Goal: Information Seeking & Learning: Learn about a topic

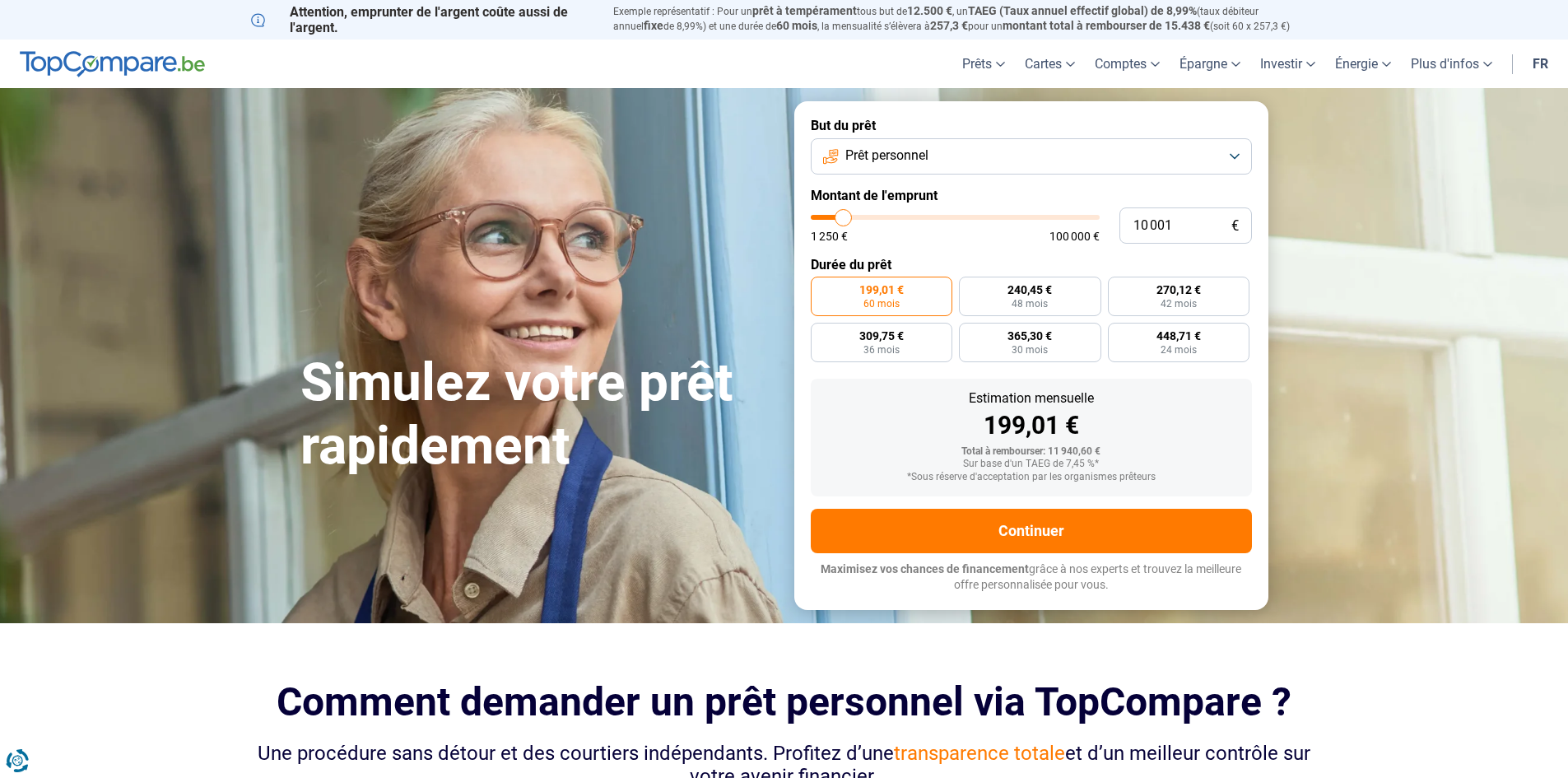
type input "11 750"
type input "11750"
type input "13 000"
type input "13000"
type input "14 000"
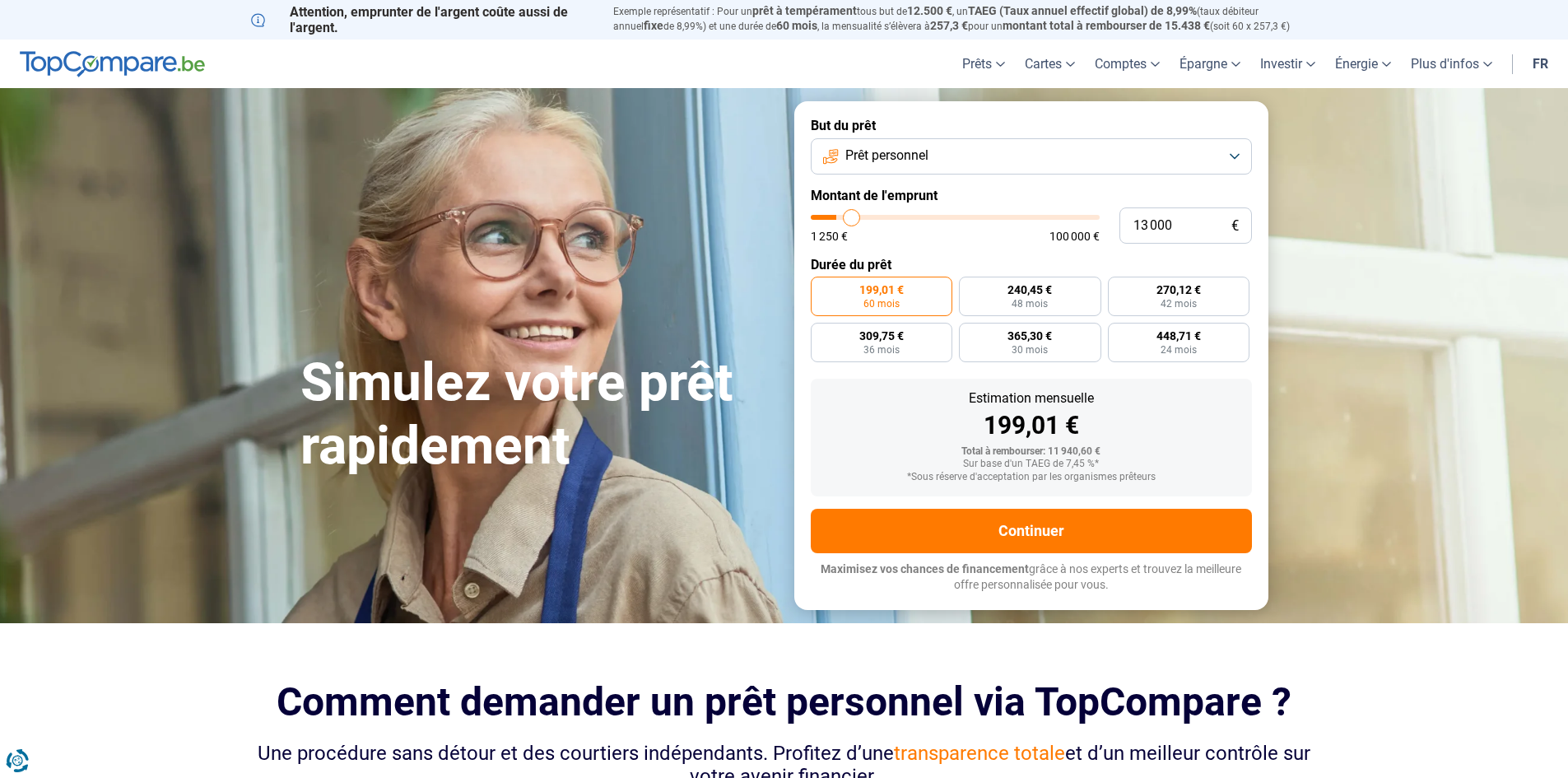
type input "14000"
type input "15 500"
type input "15500"
type input "20 250"
type input "20250"
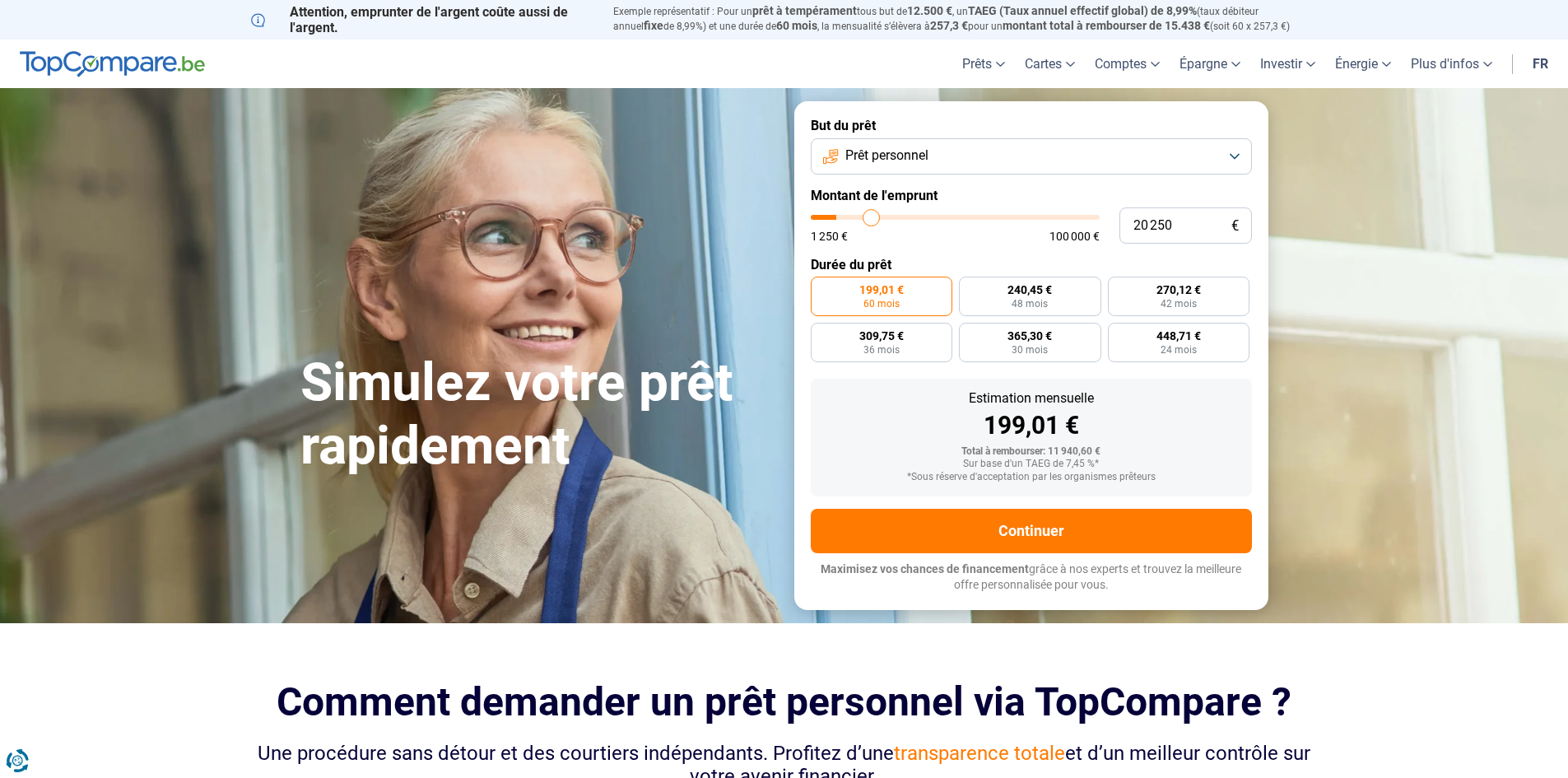
type input "22 750"
type input "22750"
type input "25 250"
type input "25250"
type input "29 000"
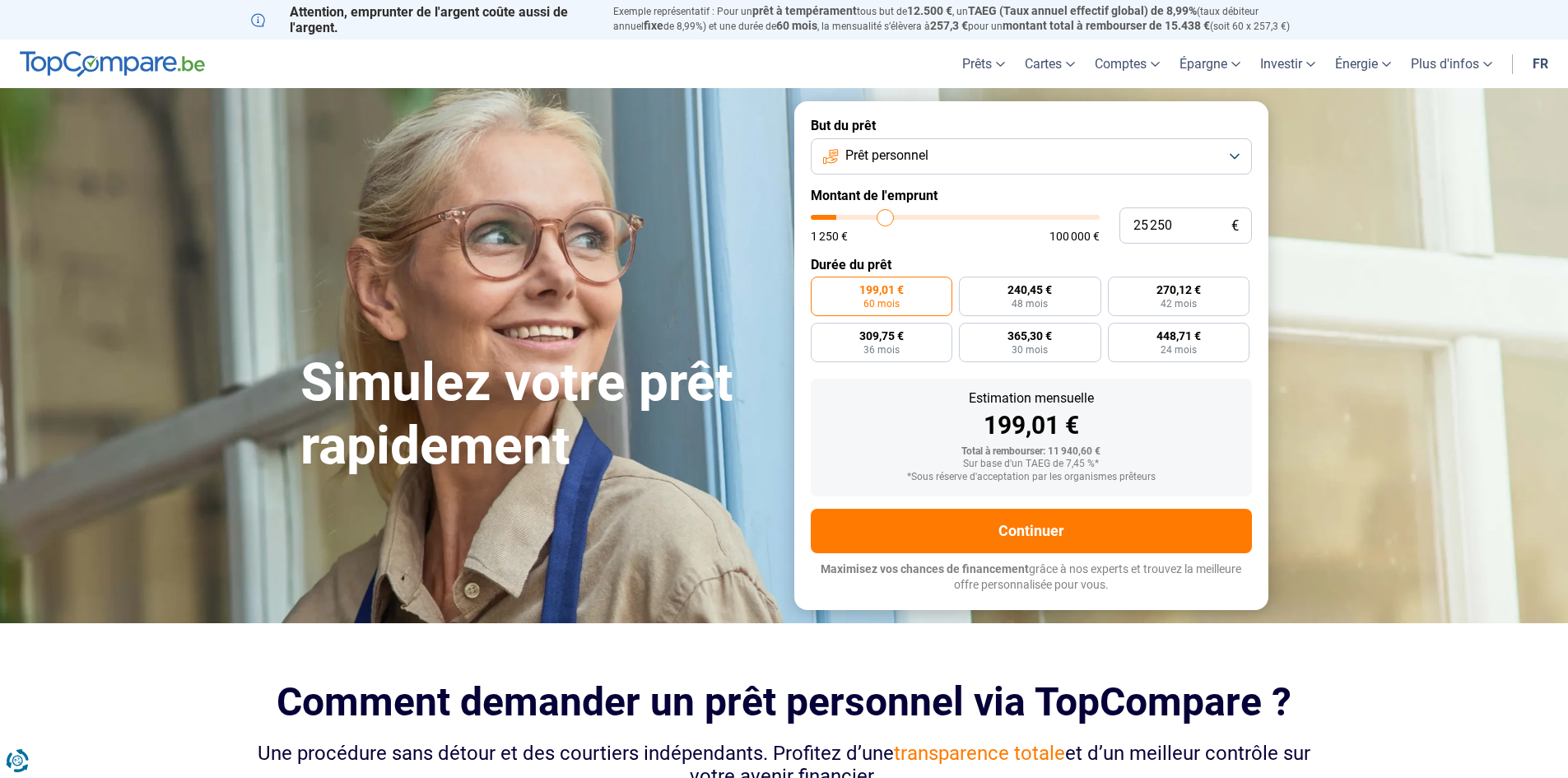
type input "29000"
type input "38 000"
type input "38000"
type input "42 750"
type input "42750"
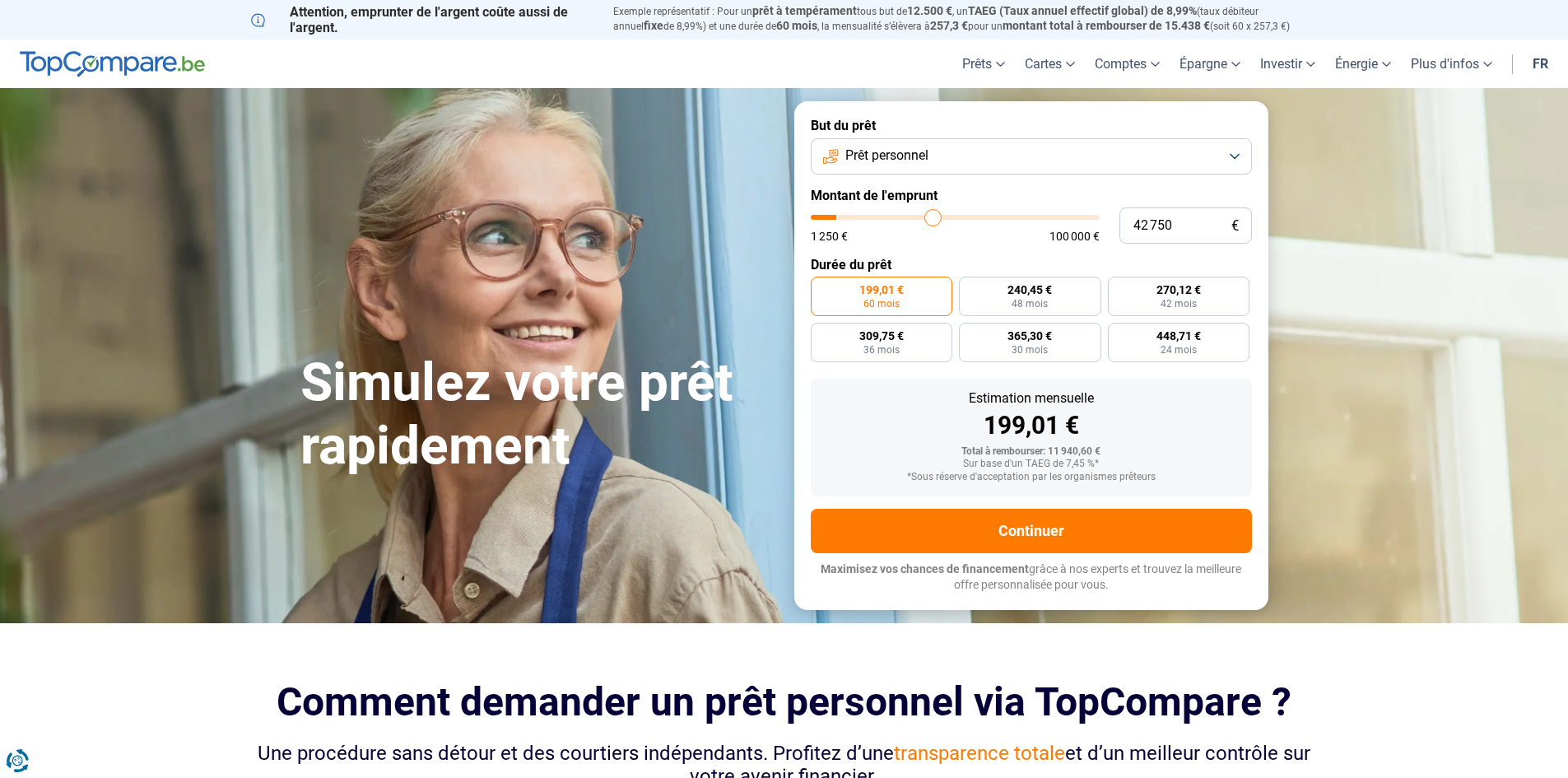
type input "47 500"
type input "47500"
type input "52 750"
type input "52750"
type input "58 500"
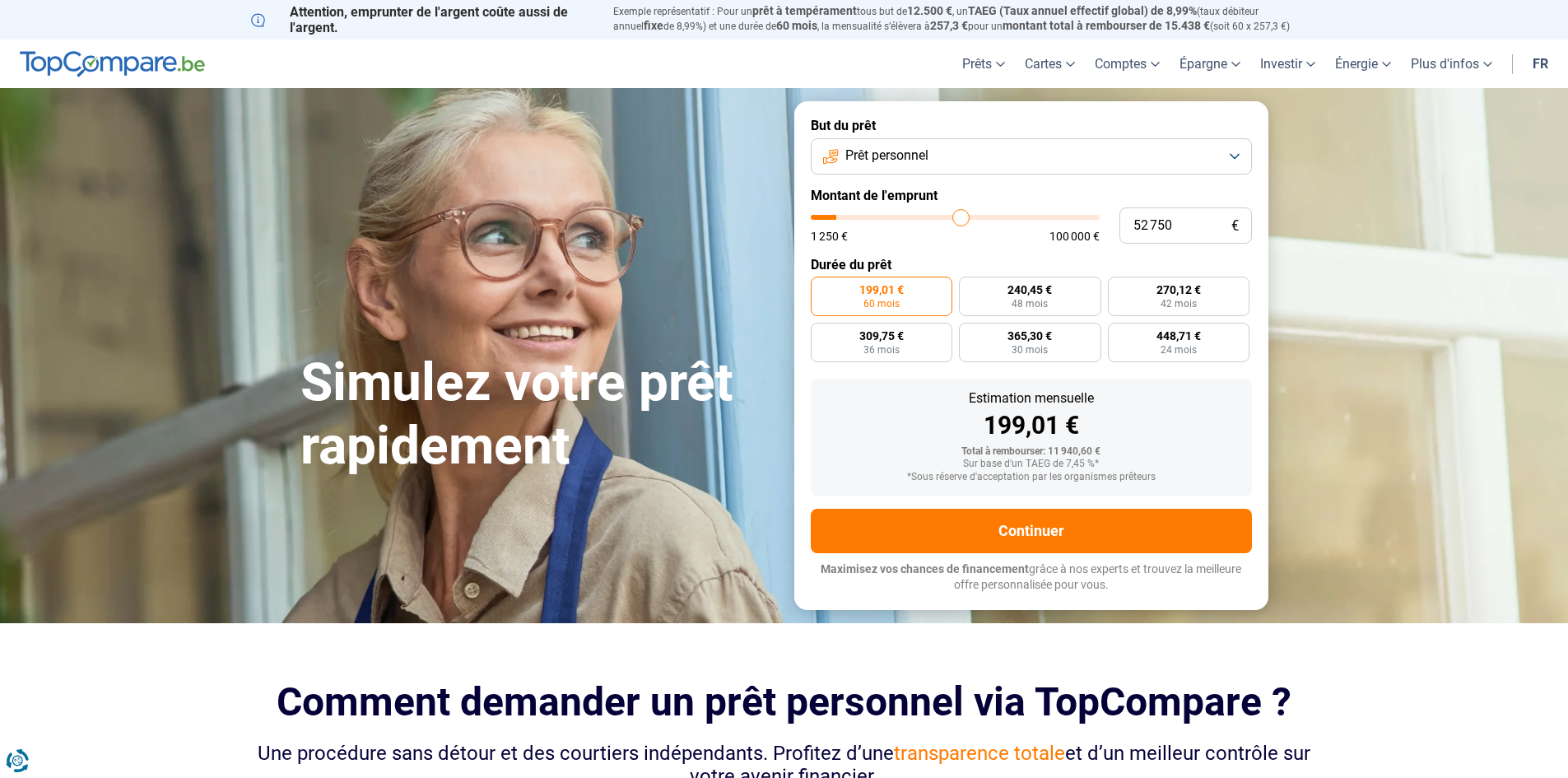
type input "58500"
type input "70 750"
type input "70750"
type input "75 750"
type input "75750"
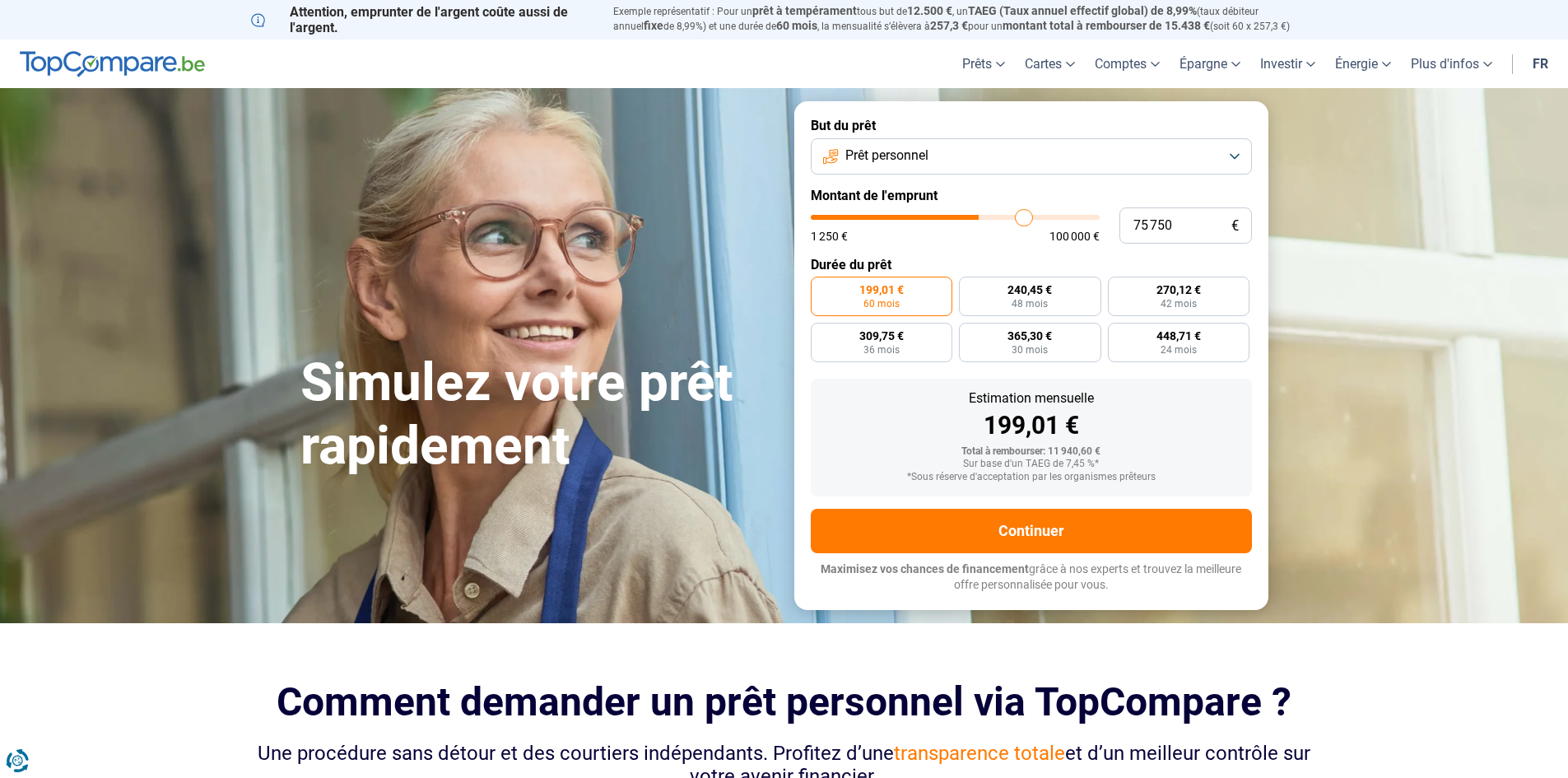
type input "82 500"
type input "82500"
type input "86 750"
type input "86750"
type input "94 750"
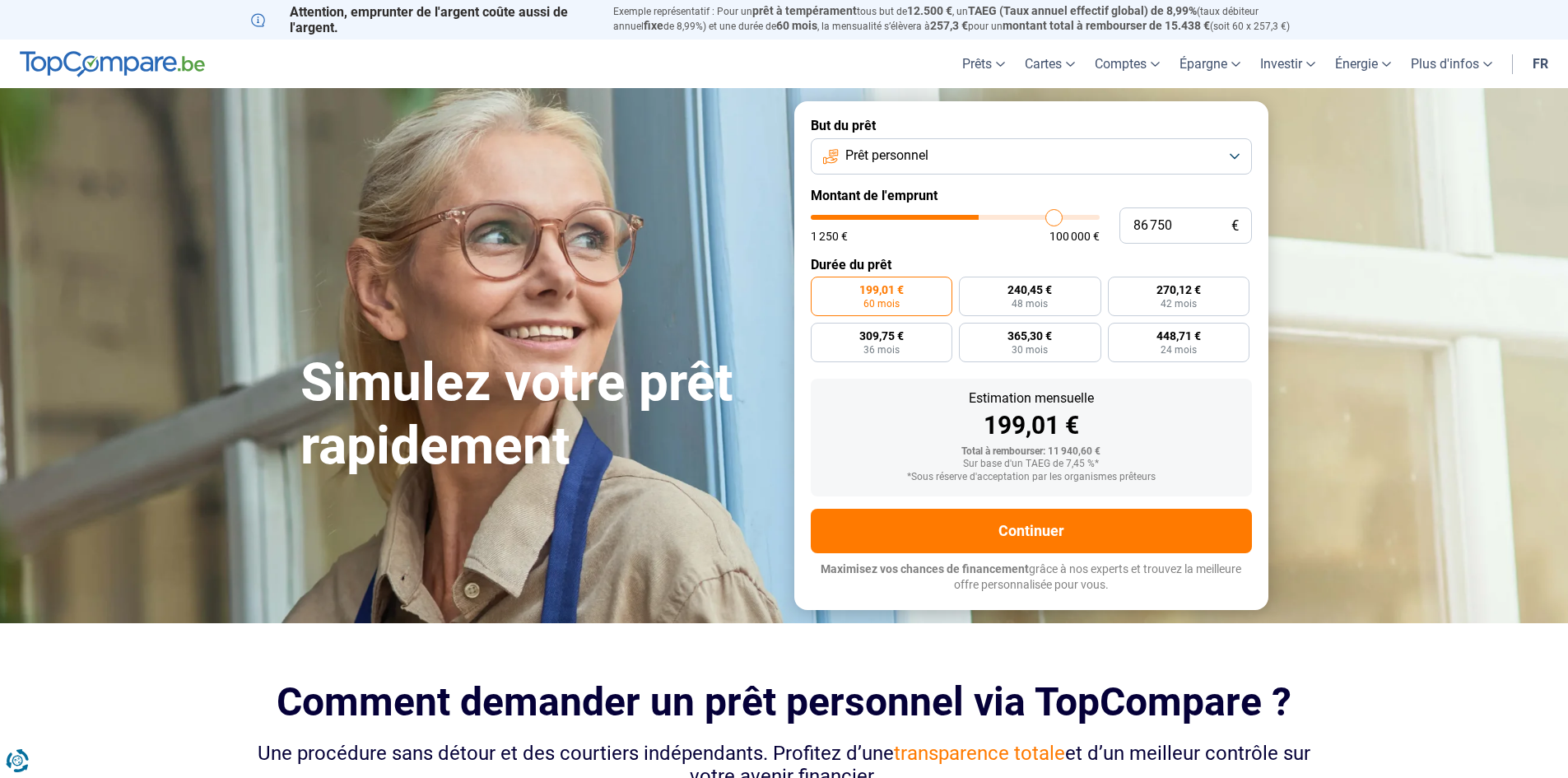
type input "94750"
type input "98 000"
type input "98000"
type input "100 000"
drag, startPoint x: 848, startPoint y: 218, endPoint x: 1166, endPoint y: 215, distance: 318.0
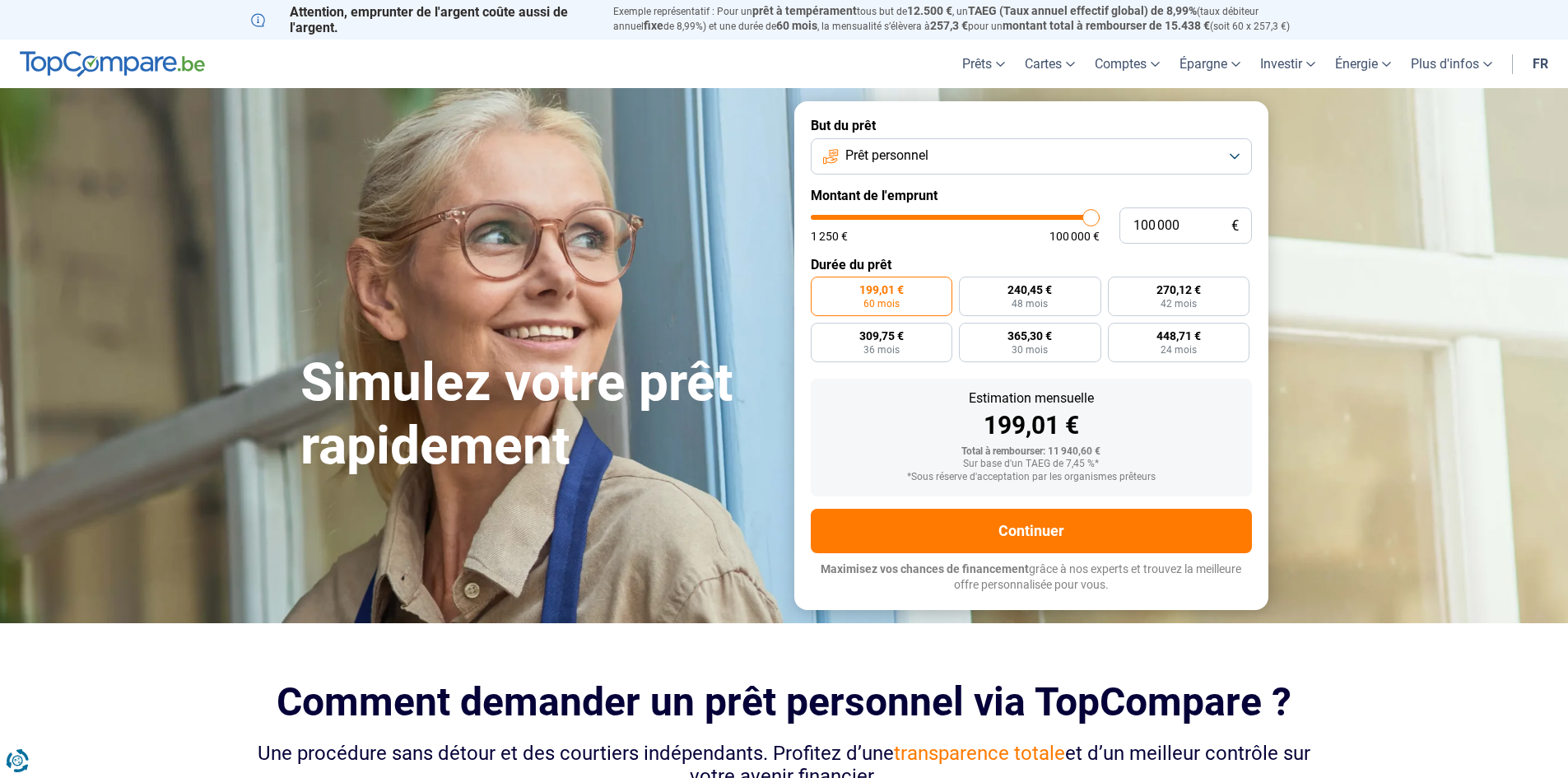
type input "100000"
click at [1099, 215] on input "range" at bounding box center [955, 217] width 289 height 5
radio input "false"
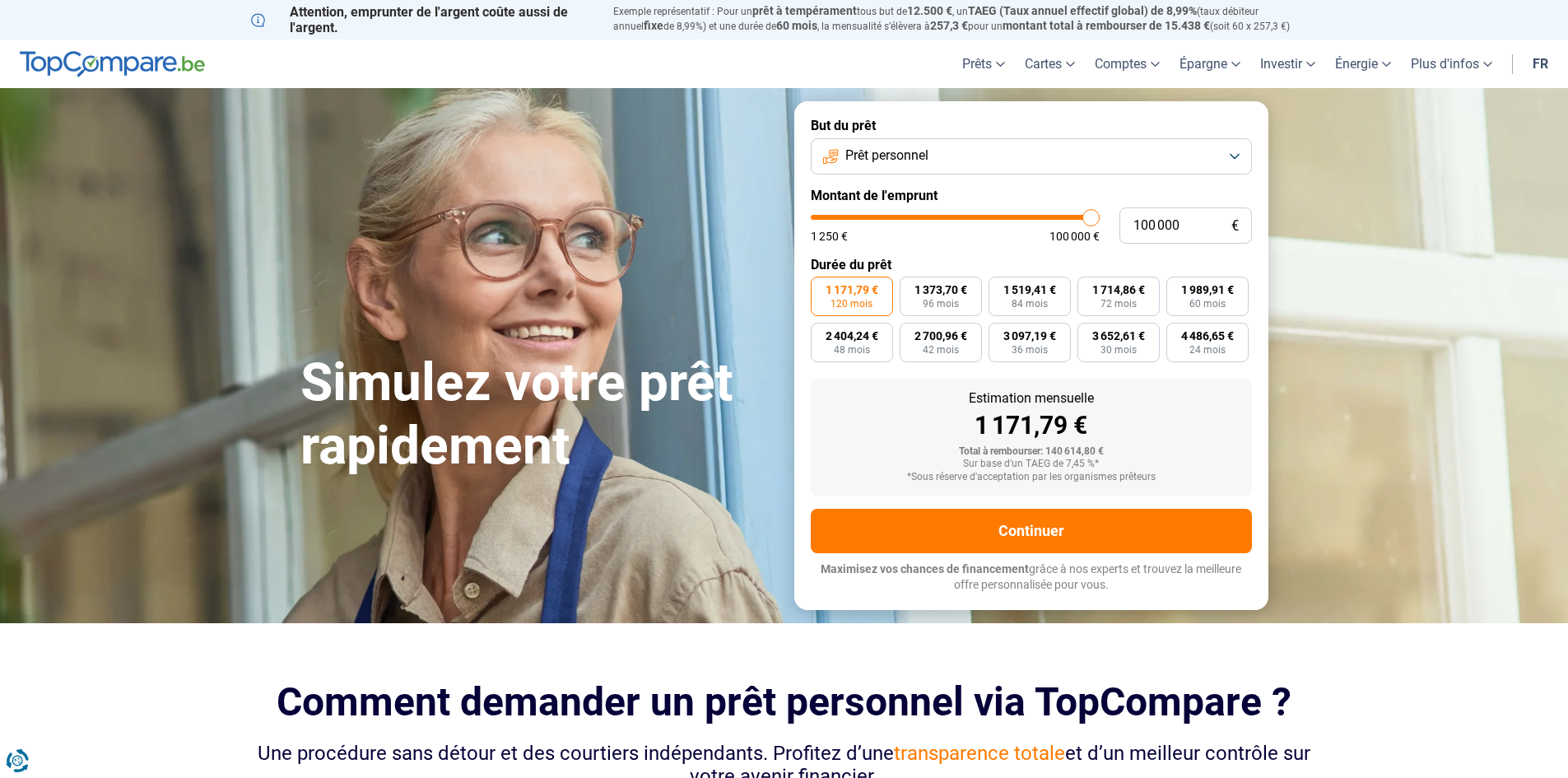
click at [998, 151] on button "Prêt personnel" at bounding box center [1031, 156] width 441 height 36
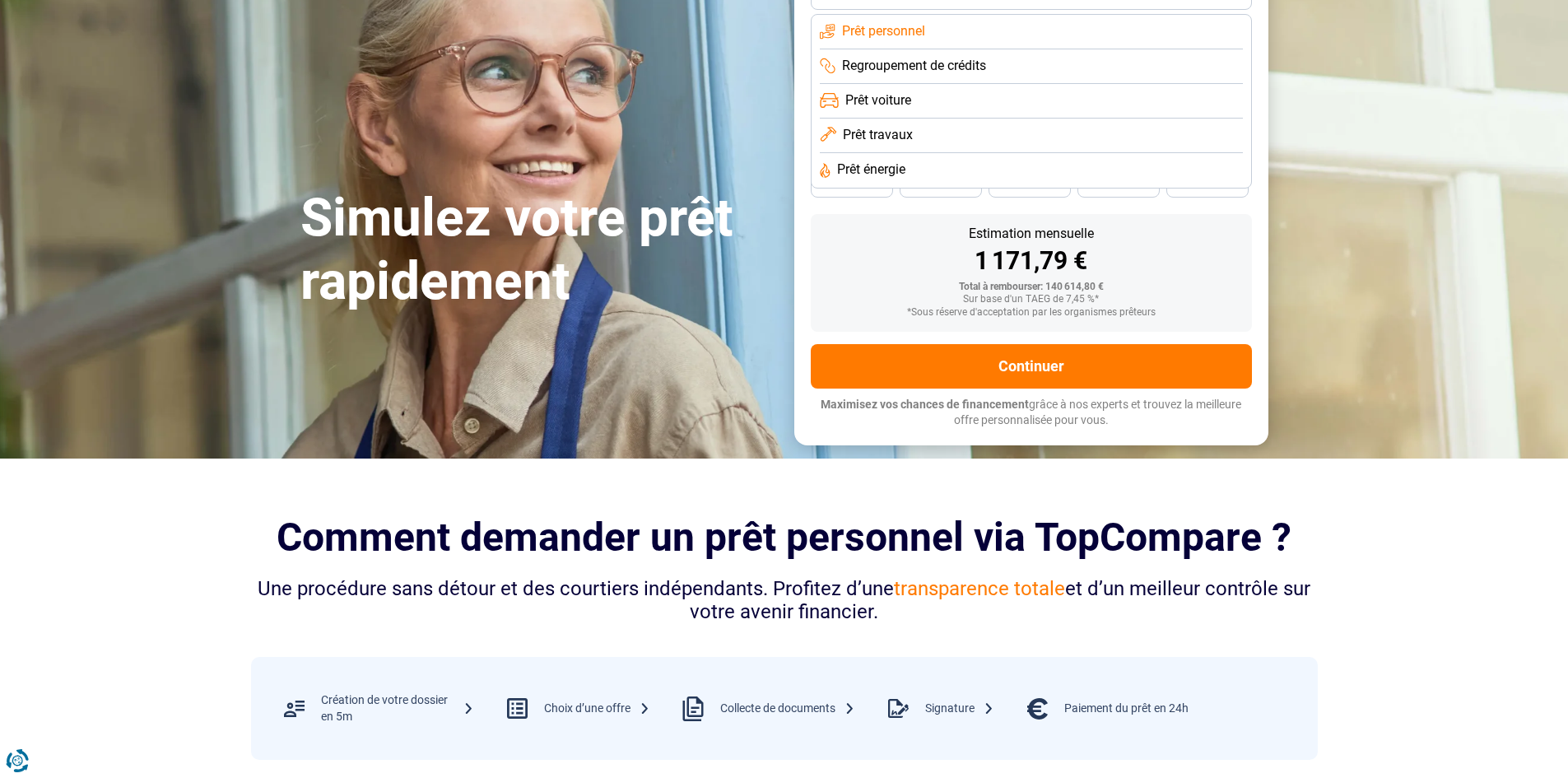
drag, startPoint x: 882, startPoint y: 272, endPoint x: 911, endPoint y: 238, distance: 44.7
click at [882, 271] on div "1 171,79 €" at bounding box center [1032, 261] width 414 height 25
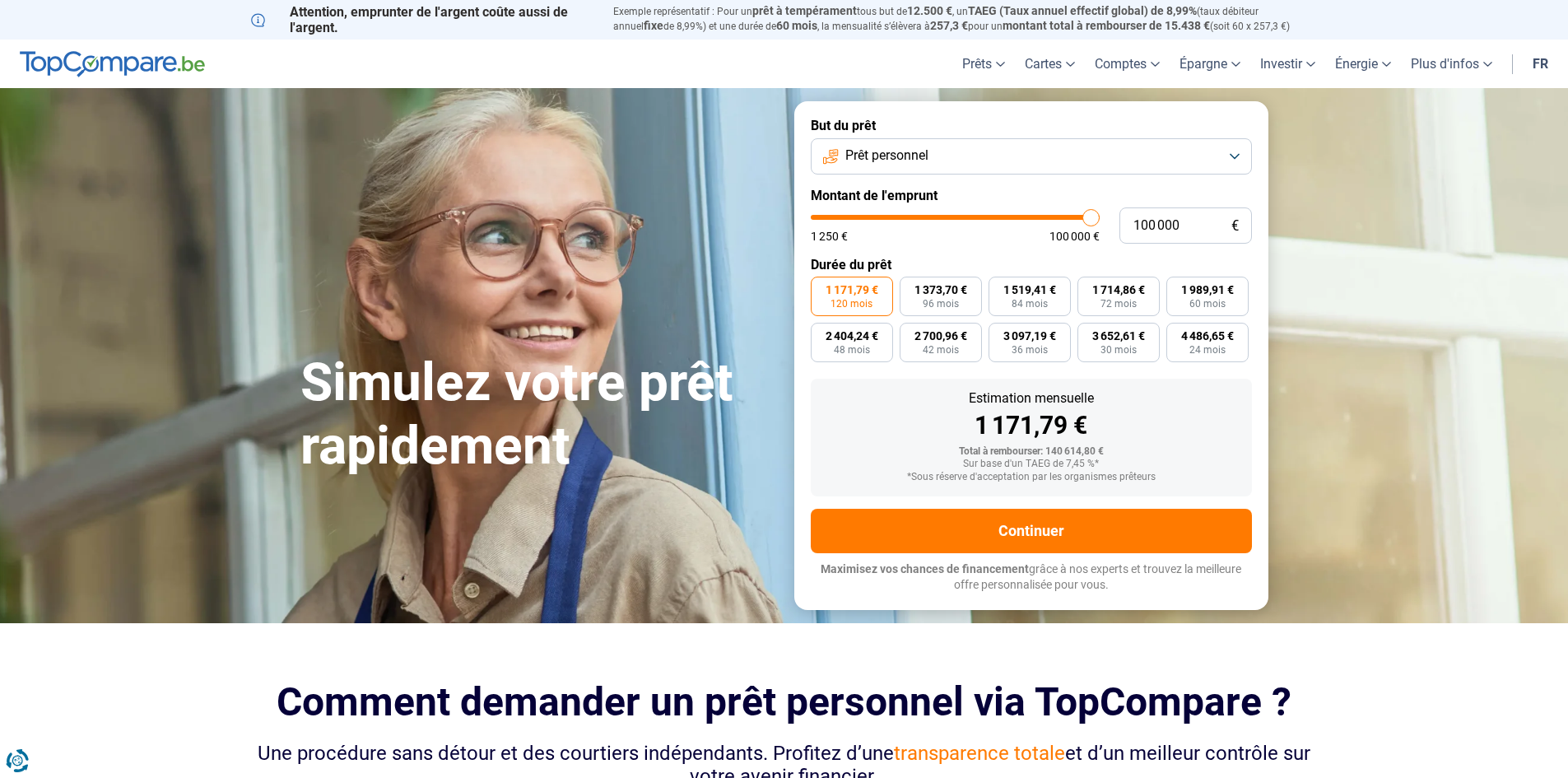
click at [970, 159] on button "Prêt personnel" at bounding box center [1031, 156] width 441 height 36
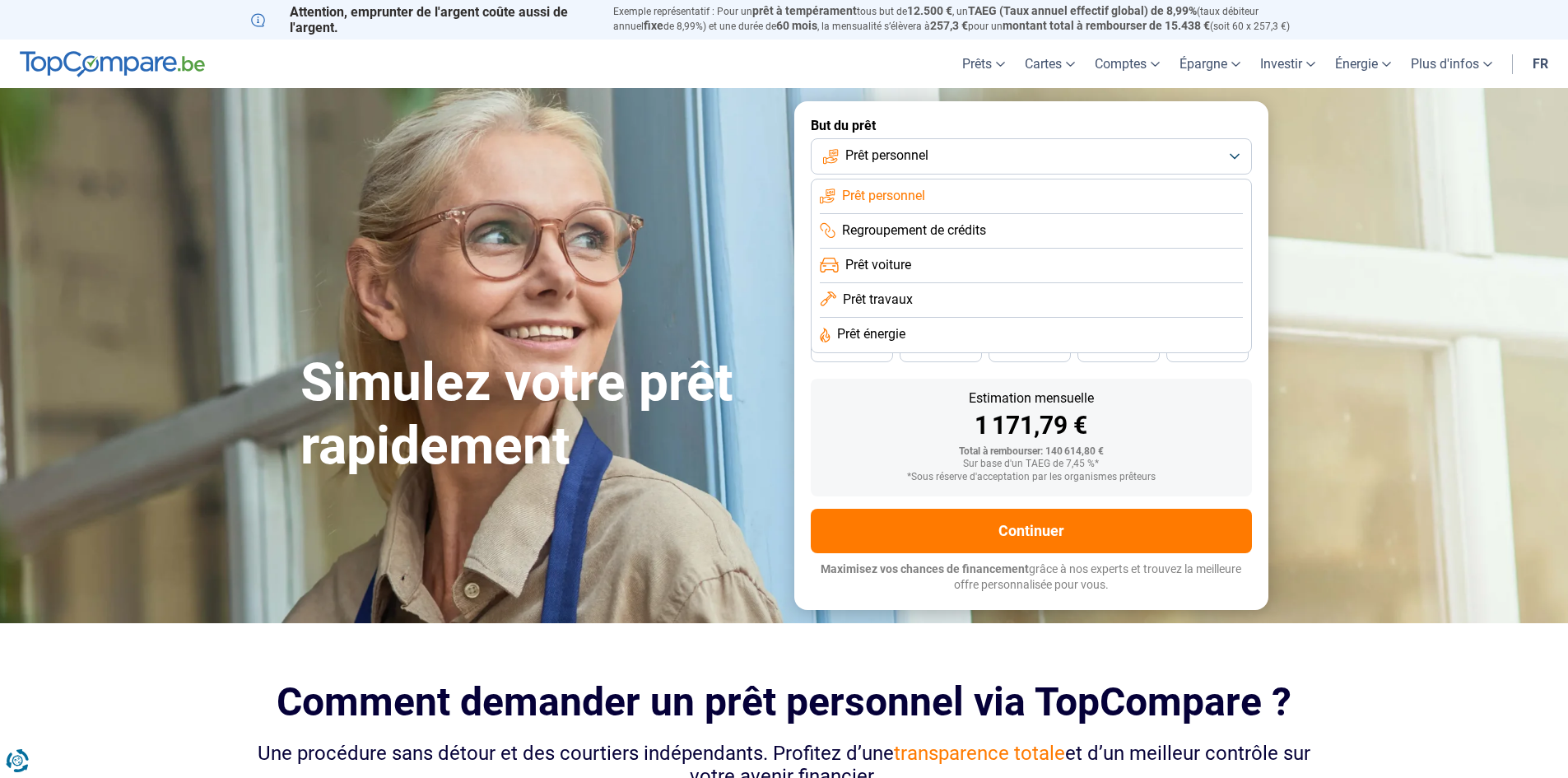
click at [931, 283] on li "Prêt voiture" at bounding box center [1031, 301] width 423 height 35
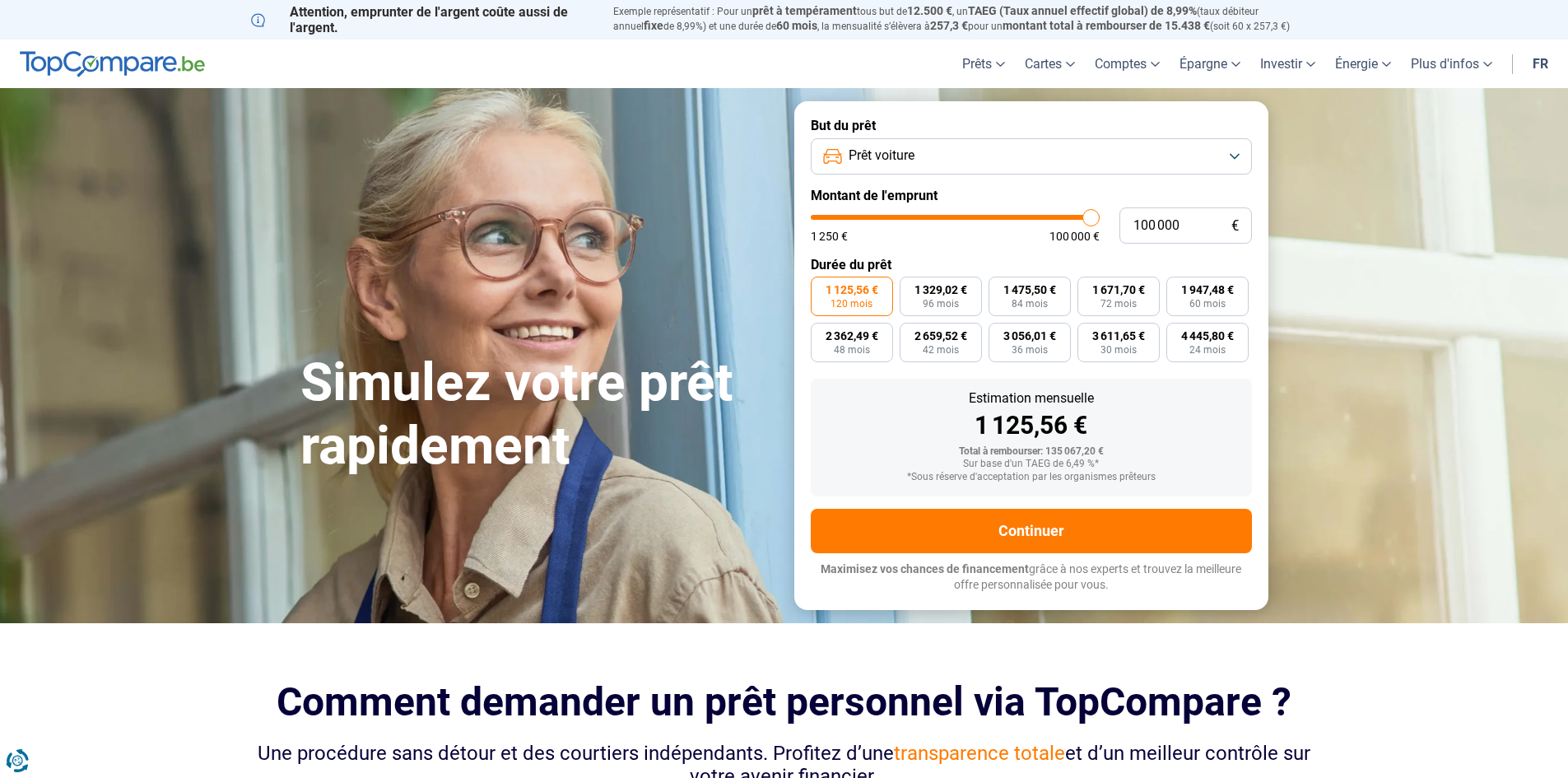
click at [944, 165] on button "Prêt voiture" at bounding box center [1031, 156] width 441 height 36
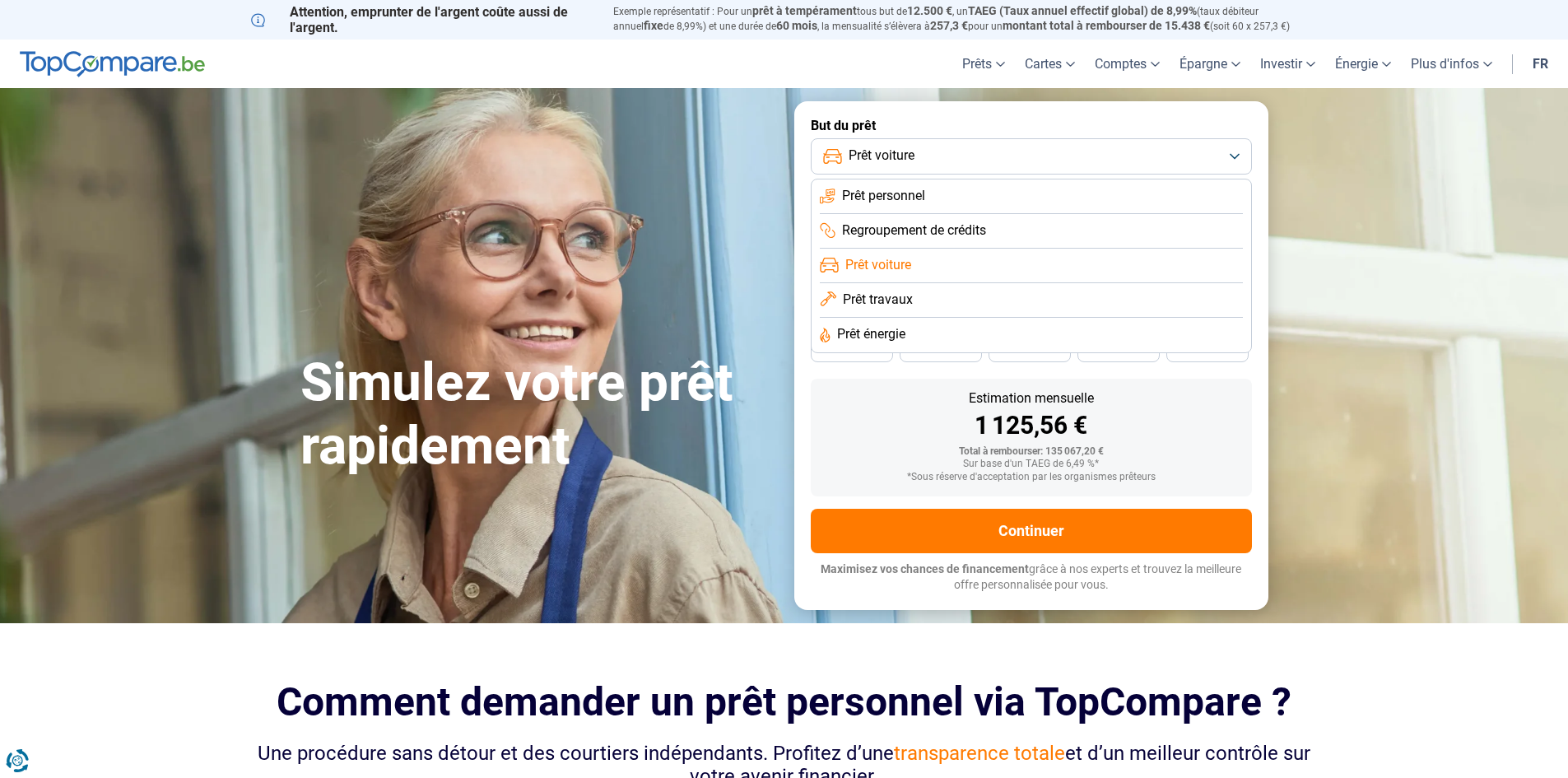
click at [925, 192] on span "Prêt personnel" at bounding box center [883, 196] width 83 height 18
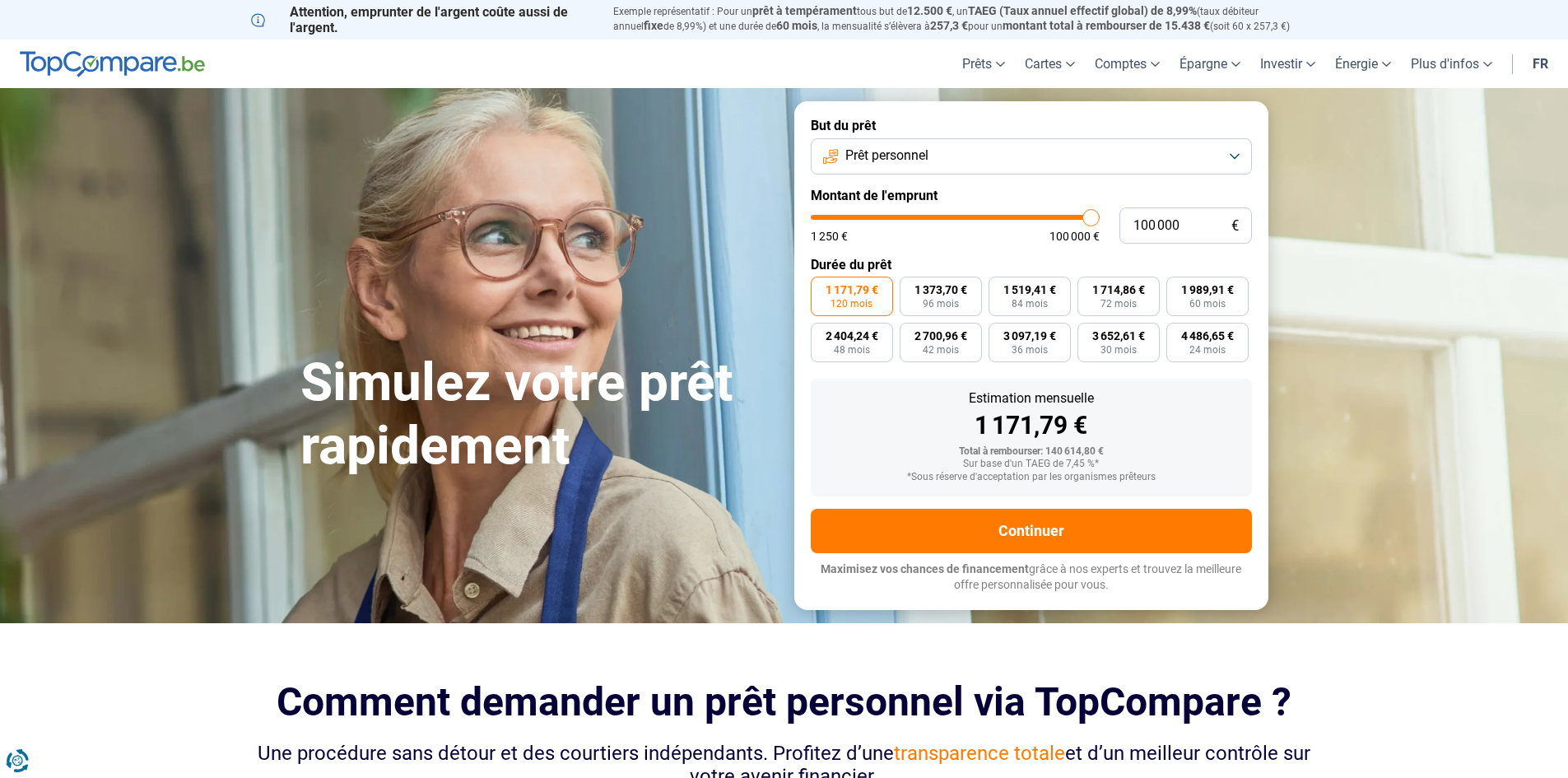
click at [951, 155] on button "Prêt personnel" at bounding box center [1031, 156] width 441 height 36
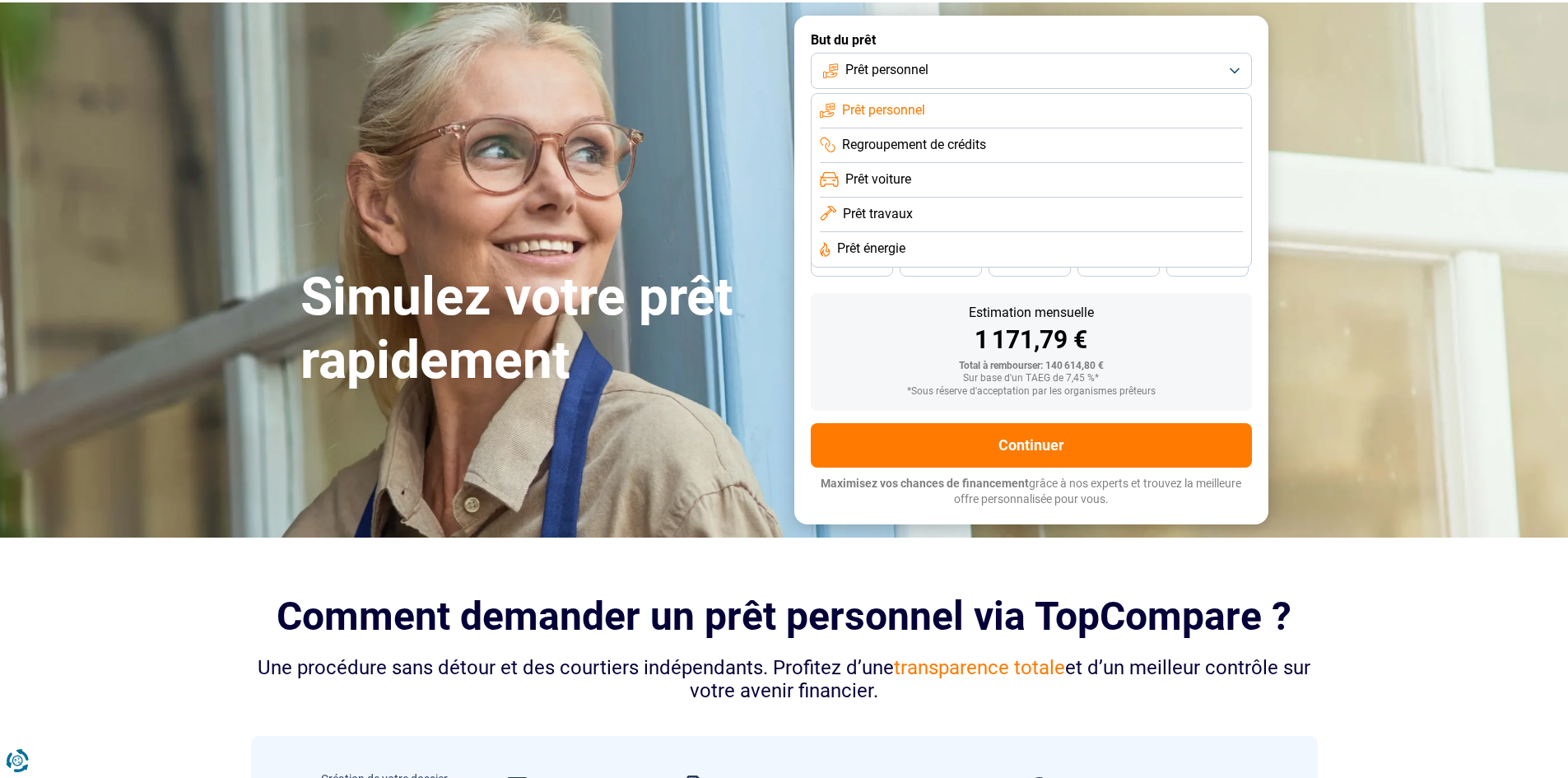
scroll to position [83, 0]
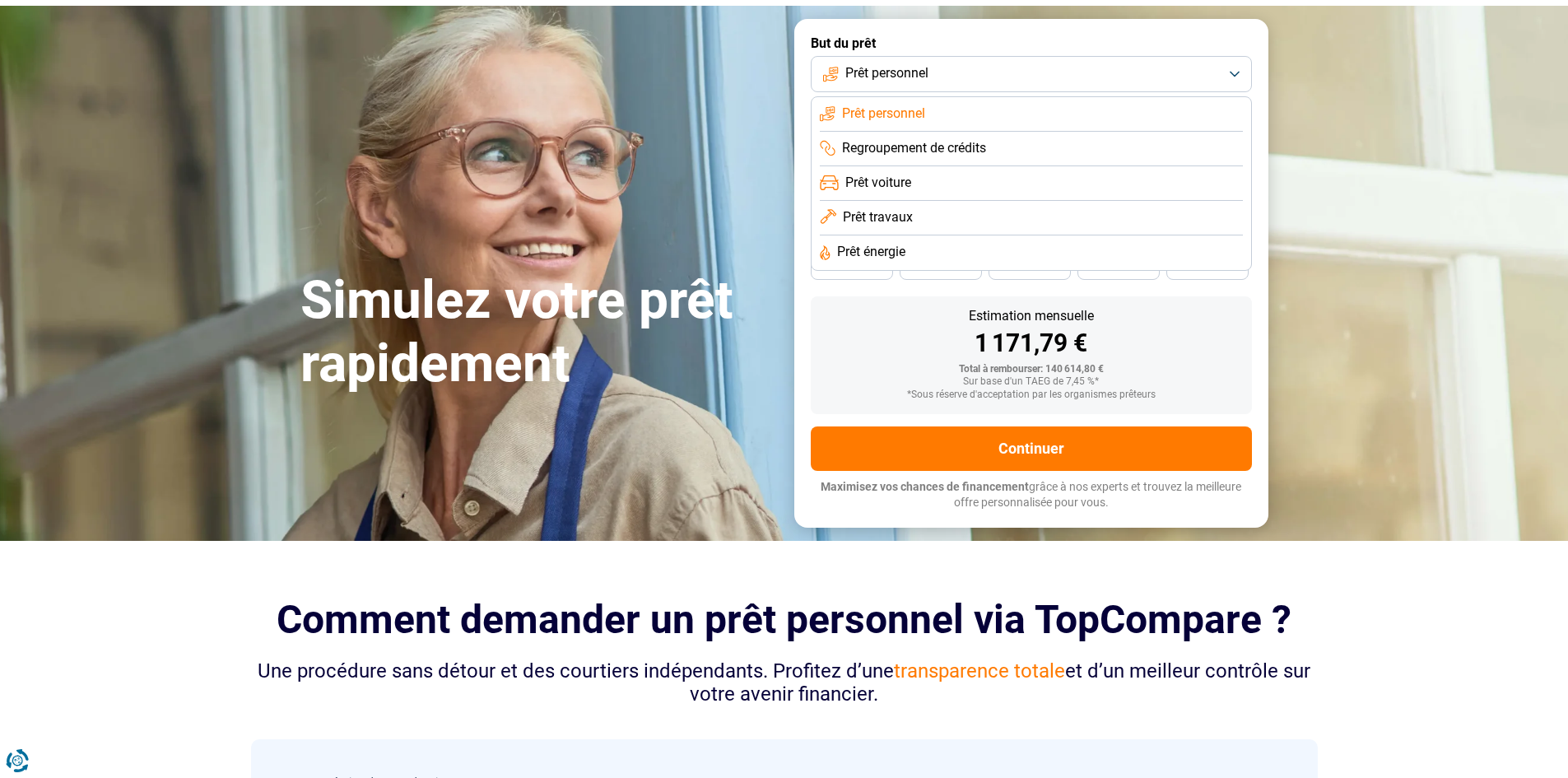
click at [944, 153] on span "Regroupement de crédits" at bounding box center [913, 149] width 144 height 18
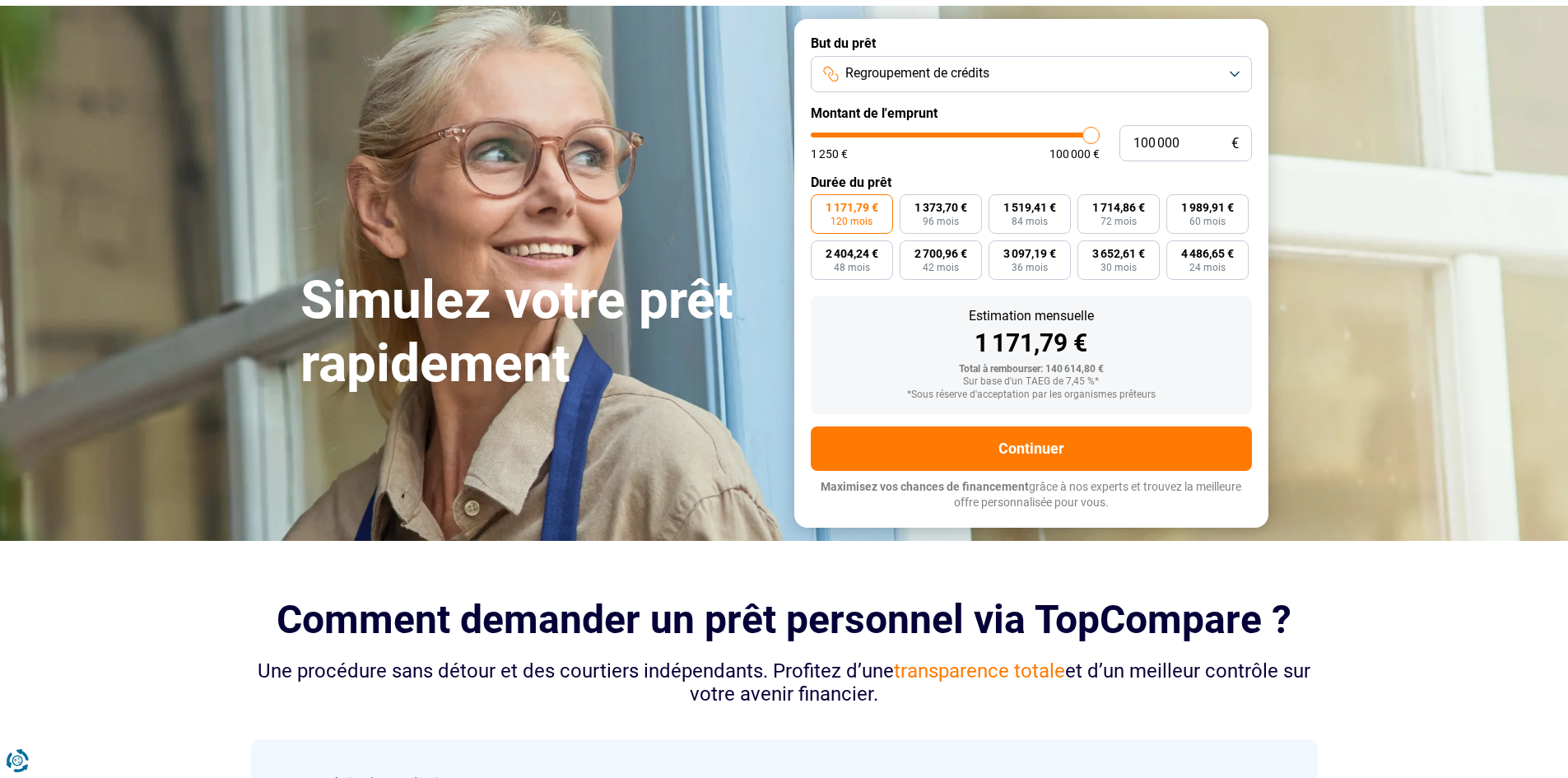
scroll to position [0, 0]
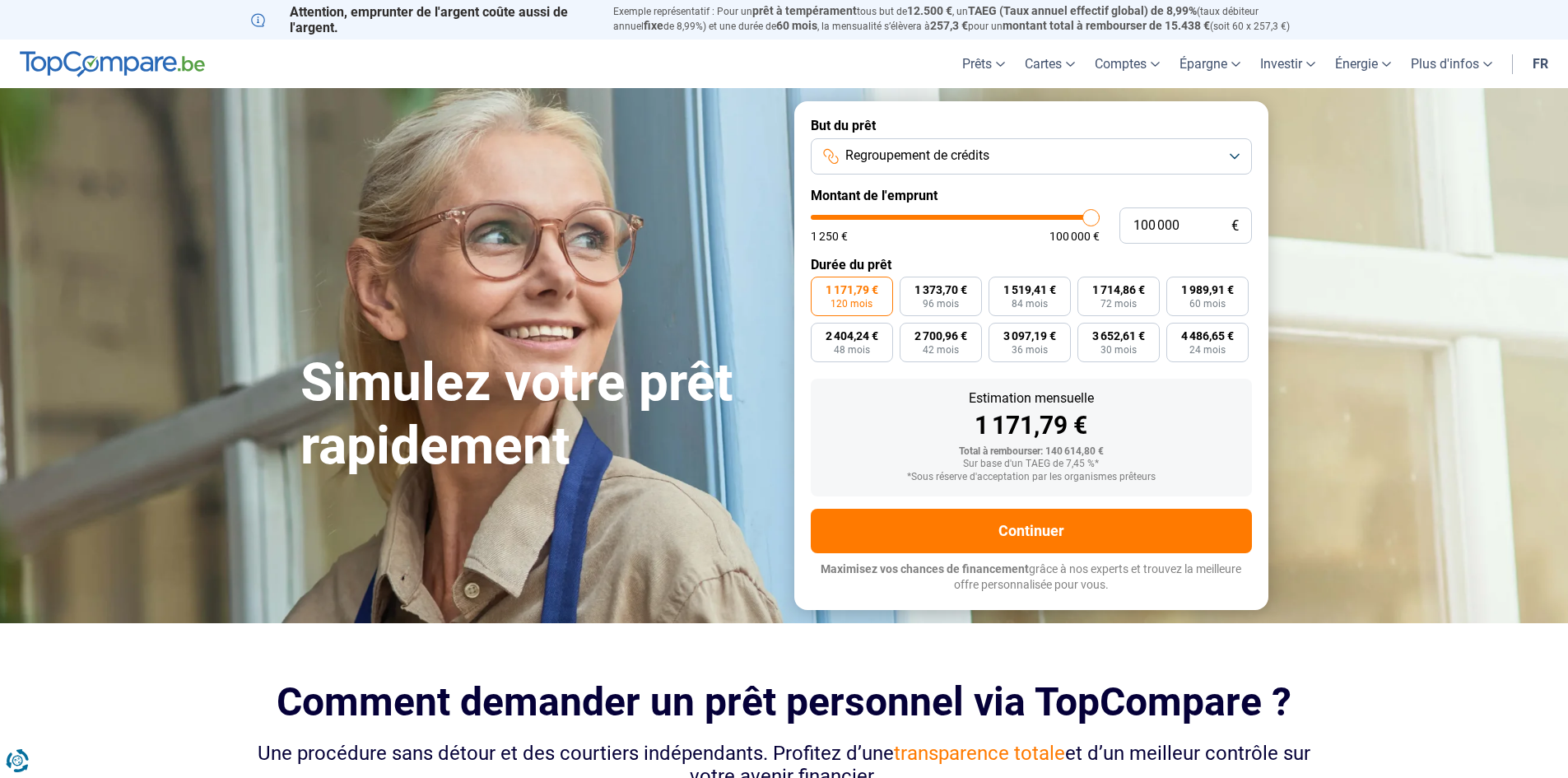
click at [870, 161] on span "Regroupement de crédits" at bounding box center [917, 156] width 144 height 18
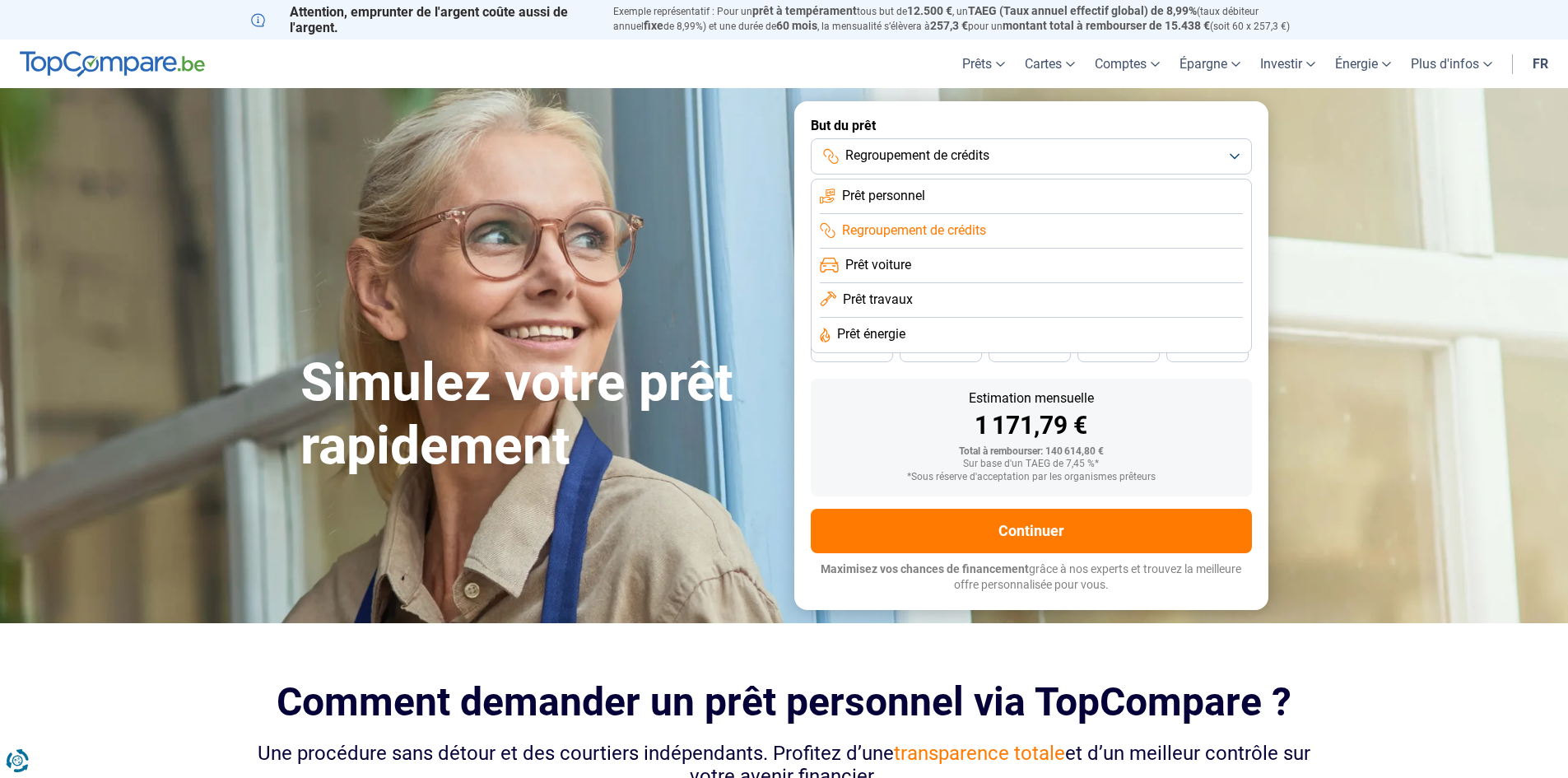
click at [889, 305] on span "Prêt travaux" at bounding box center [878, 300] width 70 height 18
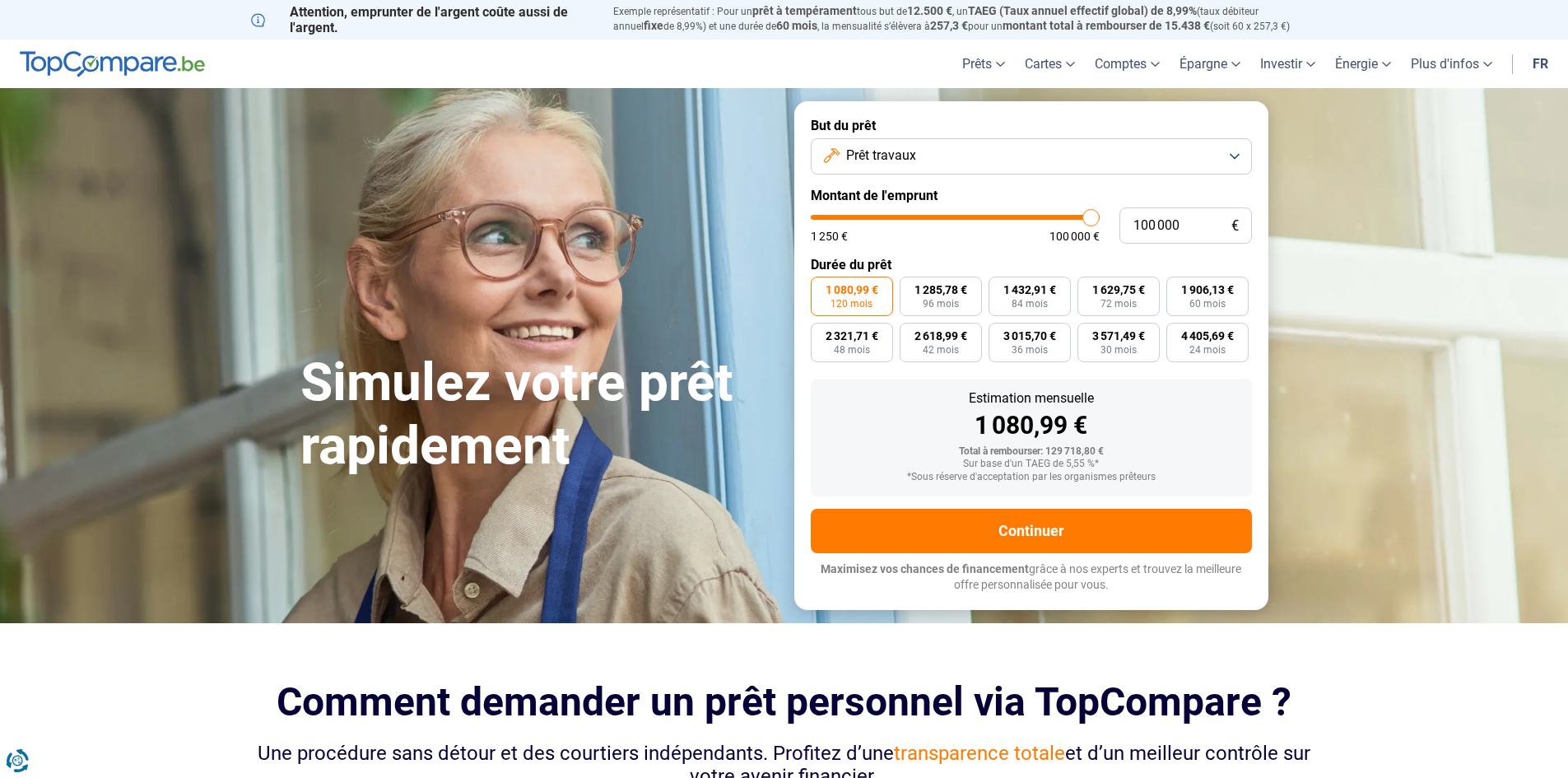
click at [936, 161] on button "Prêt travaux" at bounding box center [1031, 156] width 441 height 36
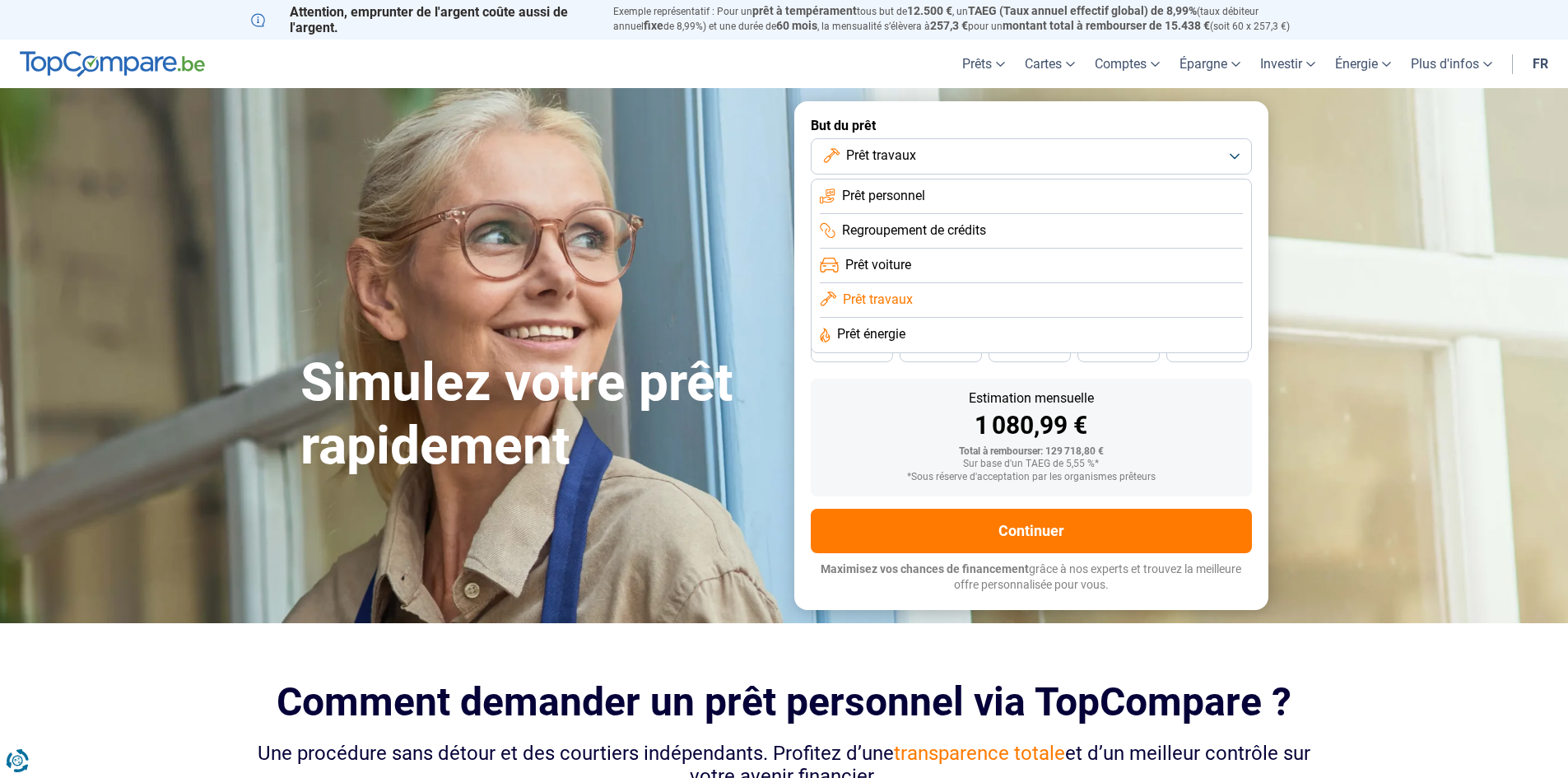
click at [871, 335] on span "Prêt énergie" at bounding box center [871, 335] width 69 height 18
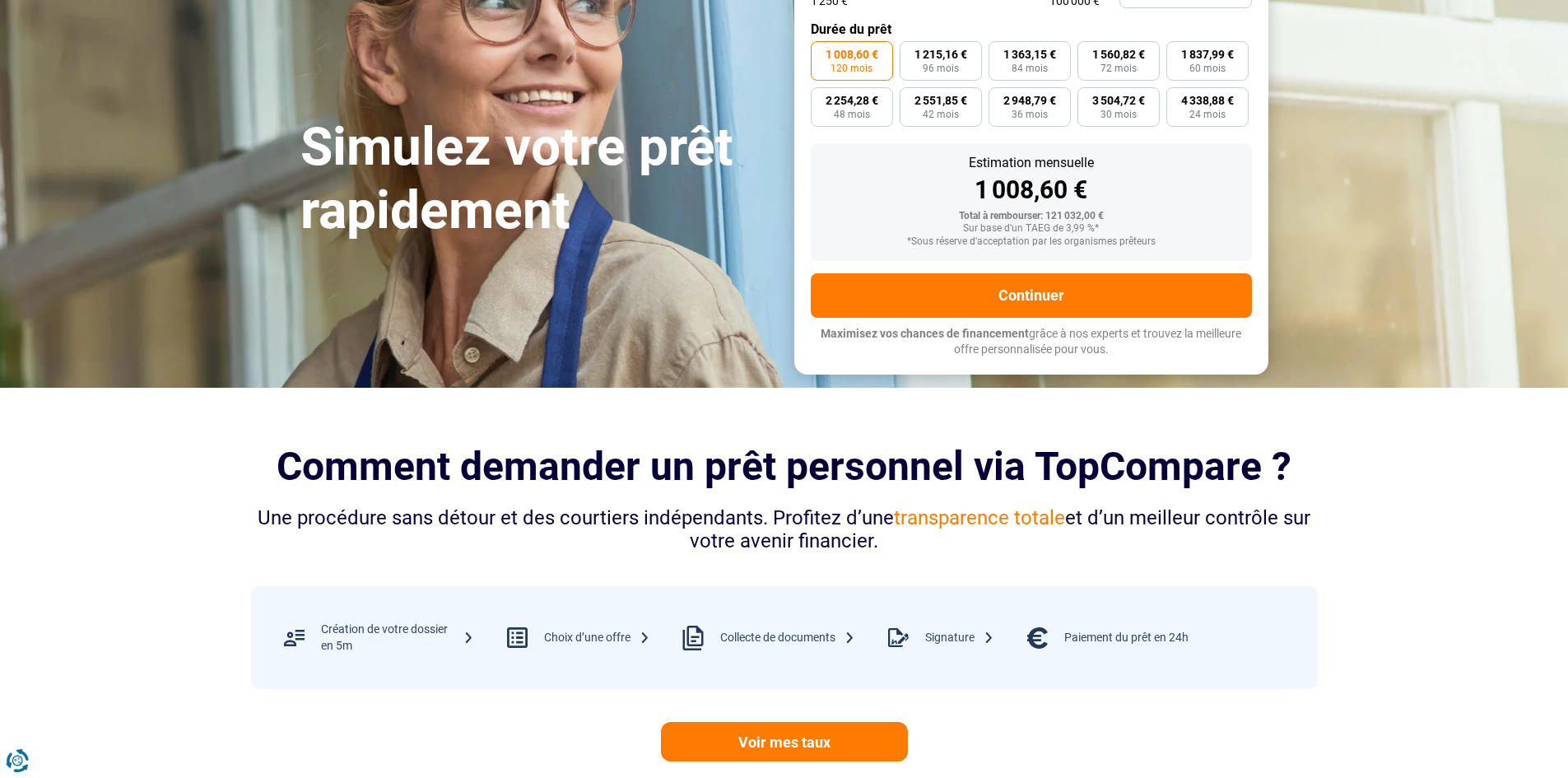
scroll to position [165, 0]
